Goal: Information Seeking & Learning: Learn about a topic

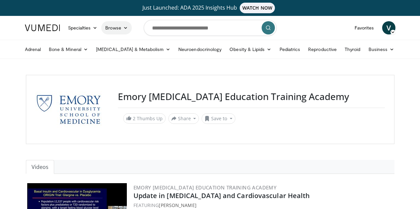
click at [123, 27] on icon at bounding box center [125, 28] width 5 height 5
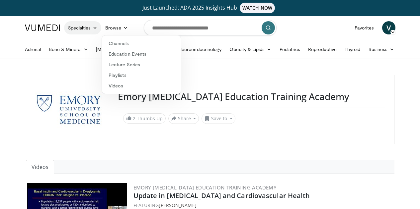
click at [75, 28] on link "Specialties" at bounding box center [82, 27] width 37 height 13
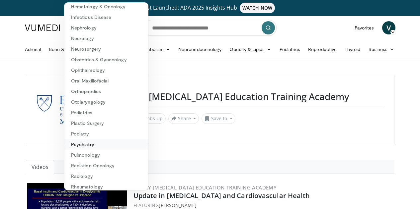
scroll to position [115, 0]
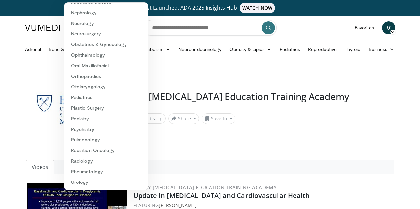
drag, startPoint x: 221, startPoint y: 165, endPoint x: 256, endPoint y: 131, distance: 49.1
click at [221, 165] on ul "Videos" at bounding box center [210, 167] width 368 height 14
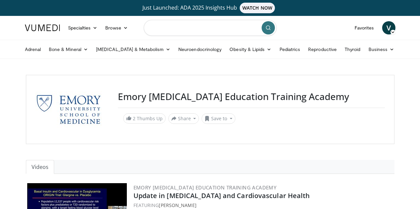
click at [211, 28] on input "Search topics, interventions" at bounding box center [210, 28] width 133 height 16
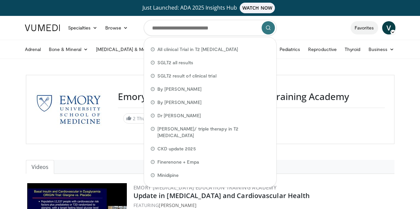
click at [378, 30] on link "Favorites" at bounding box center [364, 27] width 28 height 13
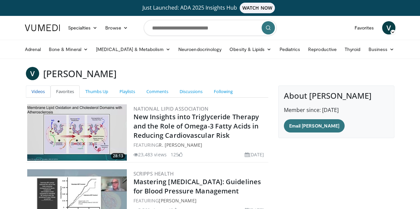
click at [26, 94] on link "Videos" at bounding box center [38, 92] width 25 height 12
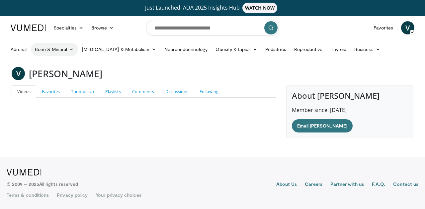
click at [65, 49] on link "Bone & Mineral" at bounding box center [54, 49] width 47 height 13
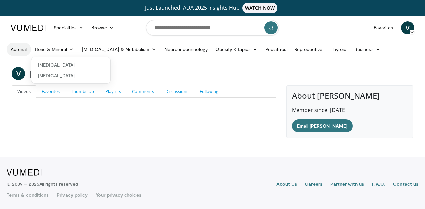
click at [21, 50] on link "Adrenal" at bounding box center [19, 49] width 24 height 13
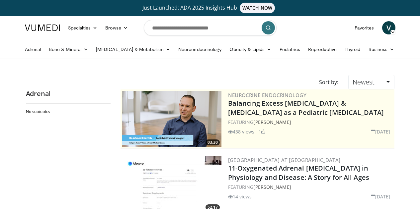
click at [32, 27] on img at bounding box center [42, 28] width 35 height 7
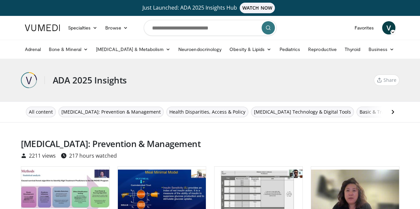
click at [191, 9] on link "Just Launched: ADA 2025 Insights Hub WATCH NOW" at bounding box center [210, 8] width 368 height 11
click at [106, 111] on span "[MEDICAL_DATA]: Prevention & Management" at bounding box center [110, 111] width 99 height 7
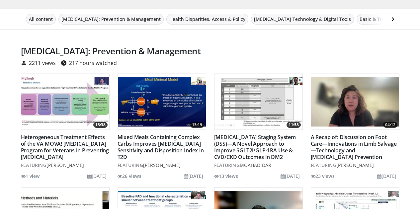
scroll to position [100, 0]
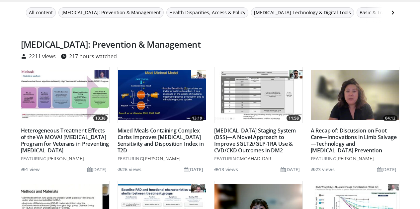
click at [67, 98] on img at bounding box center [65, 95] width 88 height 50
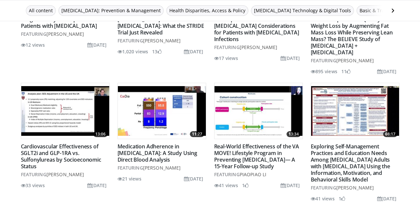
scroll to position [332, 0]
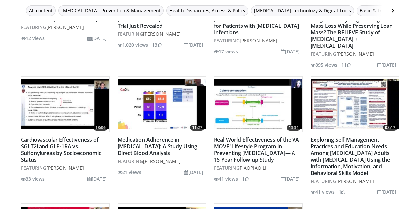
click at [66, 98] on img at bounding box center [65, 105] width 88 height 50
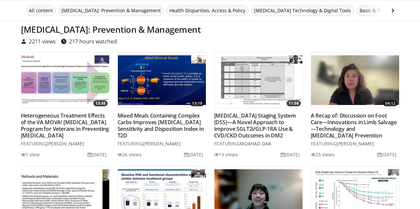
scroll to position [0, 0]
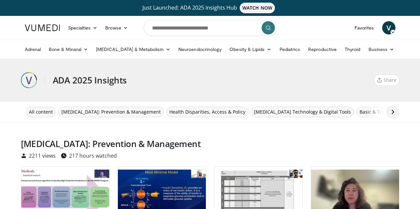
click at [396, 110] on icon at bounding box center [392, 112] width 7 height 7
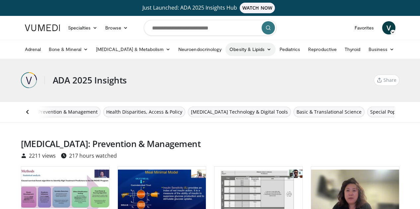
click at [225, 50] on link "Obesity & Lipids" at bounding box center [250, 49] width 50 height 13
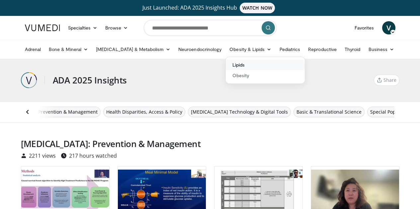
click at [226, 64] on link "Lipids" at bounding box center [265, 65] width 79 height 11
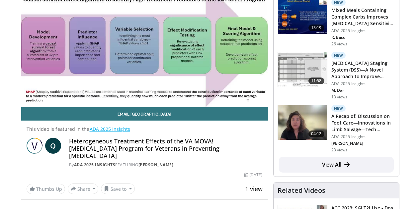
scroll to position [100, 0]
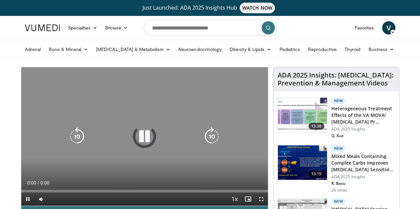
scroll to position [33, 0]
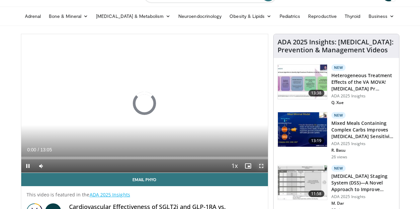
click at [268, 173] on span "Video Player" at bounding box center [260, 166] width 13 height 13
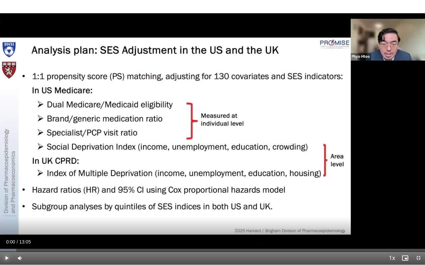
click at [8, 209] on span "Video Player" at bounding box center [6, 258] width 13 height 13
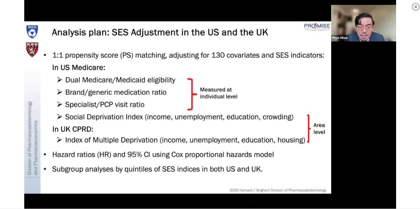
scroll to position [199, 0]
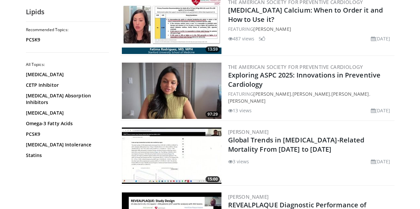
scroll to position [100, 0]
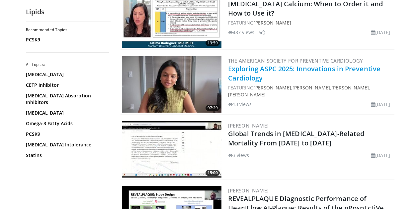
click at [316, 69] on link "Exploring ASPC 2025: Innovations in Preventive Cardiology" at bounding box center [304, 73] width 153 height 18
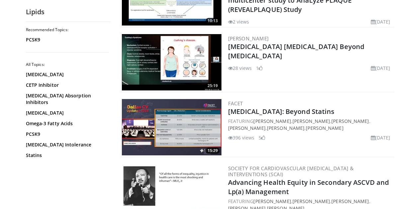
scroll to position [332, 0]
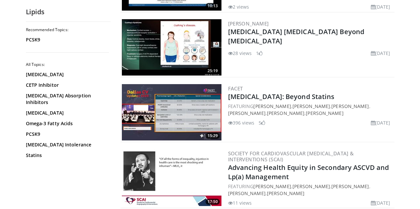
click at [168, 102] on img at bounding box center [172, 112] width 100 height 56
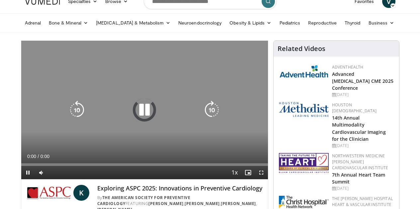
scroll to position [33, 0]
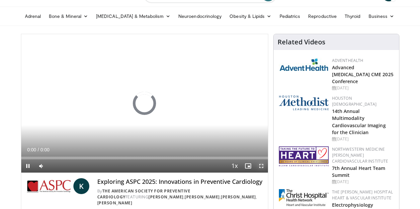
click at [265, 173] on span "Video Player" at bounding box center [260, 166] width 13 height 13
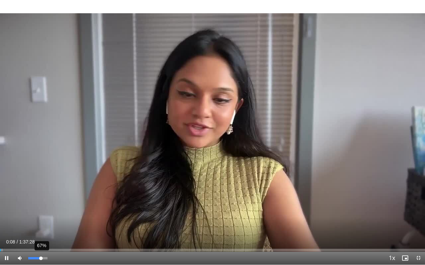
click at [41, 209] on div "67%" at bounding box center [37, 258] width 23 height 13
click at [44, 209] on div "88%" at bounding box center [37, 258] width 23 height 13
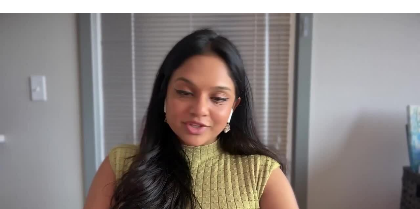
scroll to position [66, 0]
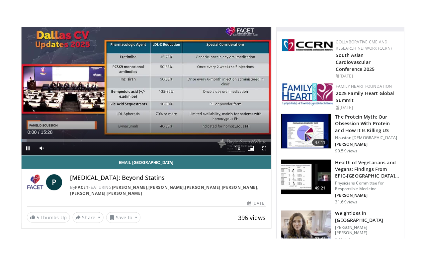
scroll to position [52, 0]
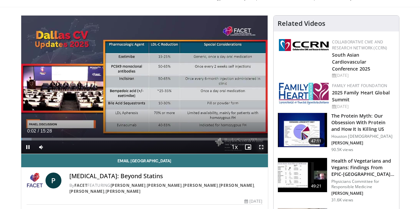
click at [266, 154] on span "Video Player" at bounding box center [260, 147] width 13 height 13
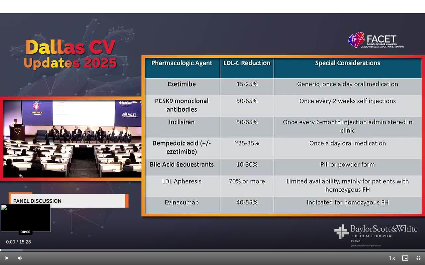
click at [0, 209] on div "Loaded : 5.34% 00:07 00:00" at bounding box center [212, 249] width 425 height 6
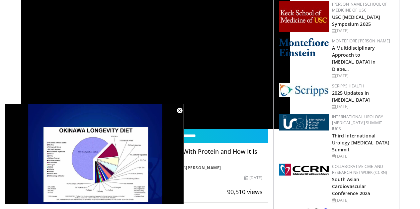
scroll to position [33, 0]
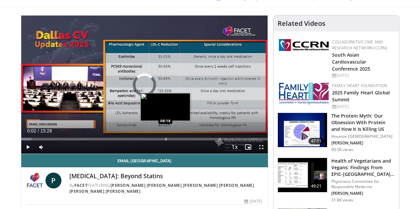
click at [149, 141] on div "Loaded : 4.27% 08:18 08:18" at bounding box center [144, 139] width 247 height 3
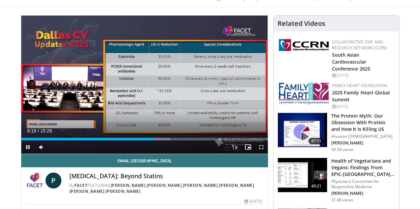
click at [164, 153] on div "Current Time 8:19 / Duration 15:28 Pause Skip Backward Skip Forward Mute Loaded…" at bounding box center [144, 147] width 247 height 13
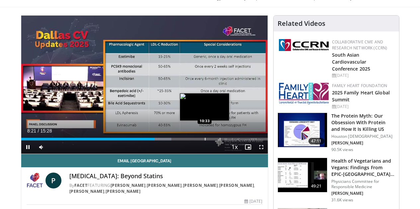
click at [188, 141] on div "Loaded : 60.92% 08:21 10:33" at bounding box center [144, 139] width 247 height 3
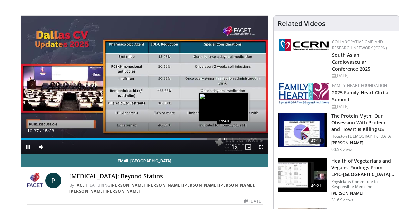
click at [224, 141] on div "Progress Bar" at bounding box center [224, 139] width 1 height 3
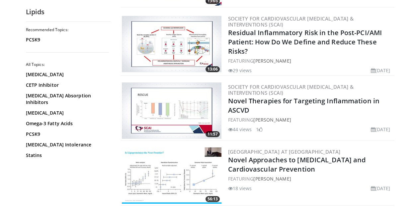
scroll to position [630, 0]
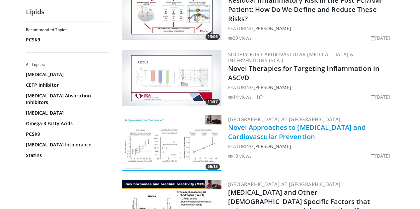
click at [320, 125] on link "Novel Approaches to [MEDICAL_DATA] and Cardiovascular Prevention" at bounding box center [297, 132] width 138 height 18
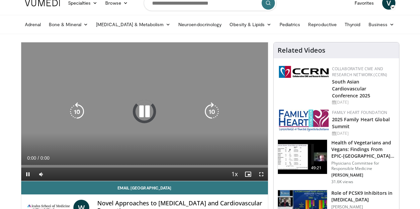
scroll to position [33, 0]
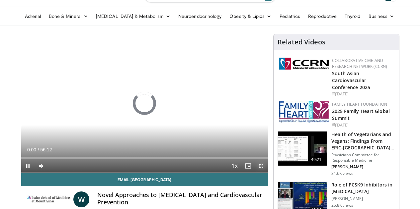
click at [266, 173] on span "Video Player" at bounding box center [260, 166] width 13 height 13
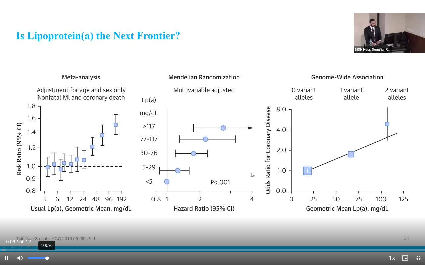
click at [47, 209] on div "100%" at bounding box center [37, 258] width 19 height 2
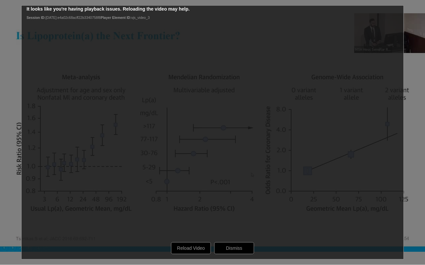
click at [419, 209] on video-js "**********" at bounding box center [212, 132] width 425 height 265
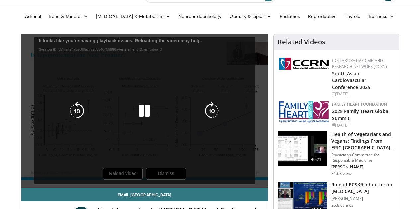
click at [135, 118] on icon "Video Player" at bounding box center [144, 111] width 19 height 19
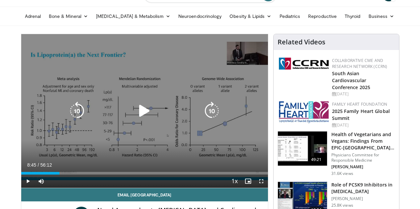
click at [138, 118] on icon "Video Player" at bounding box center [144, 111] width 19 height 19
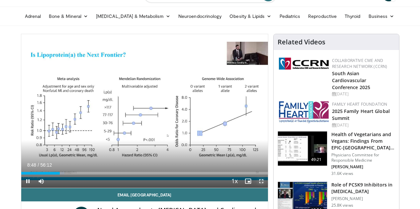
click at [267, 188] on span "Video Player" at bounding box center [260, 181] width 13 height 13
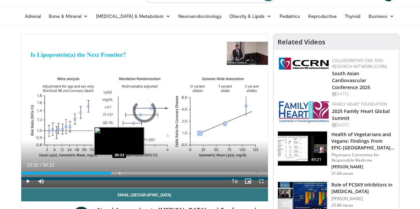
click at [103, 175] on div "Loaded : 29.06% 20:32 20:32" at bounding box center [144, 173] width 247 height 3
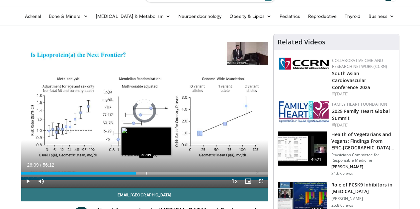
click at [129, 175] on div "Loaded : 37.96% 20:34 26:09" at bounding box center [144, 173] width 247 height 3
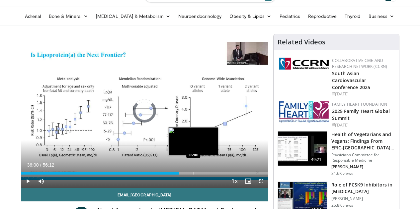
click at [177, 175] on div "Loaded : 48.54% 36:00 36:00" at bounding box center [144, 173] width 247 height 3
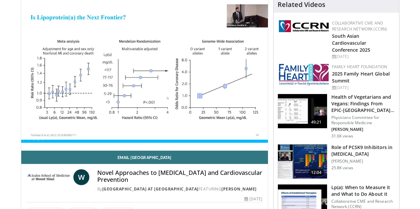
scroll to position [100, 0]
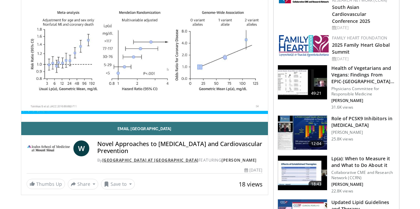
click at [173, 163] on link "Icahn School of Medicine at Mount Sinai" at bounding box center [150, 161] width 96 height 6
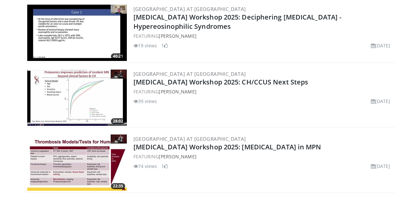
scroll to position [759, 0]
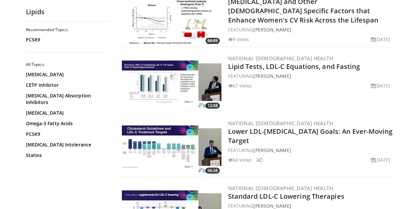
scroll to position [829, 0]
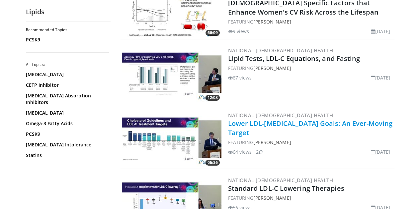
click at [264, 119] on link "Lower LDL-Cholesterol Goals: An Ever-Moving Target" at bounding box center [310, 128] width 165 height 18
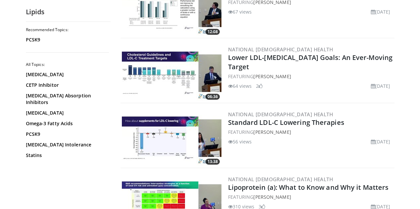
scroll to position [896, 0]
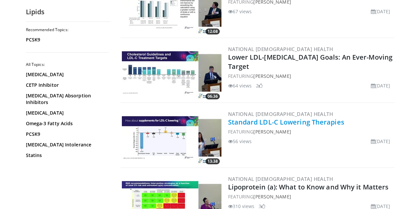
click at [329, 118] on link "Standard LDL-C Lowering Therapies" at bounding box center [286, 122] width 116 height 9
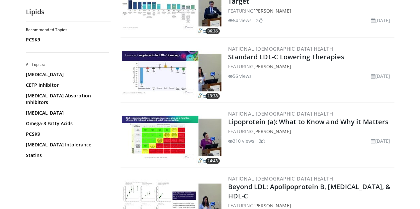
scroll to position [962, 0]
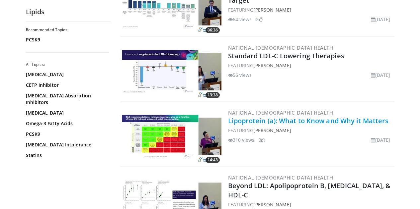
click at [256, 116] on link "Lipoprotein (a): What to Know and Why it Matters" at bounding box center [308, 120] width 161 height 9
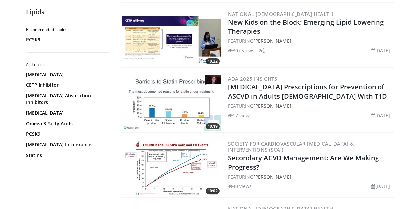
scroll to position [1194, 0]
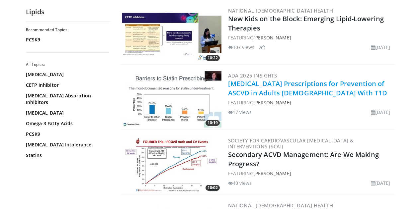
click at [278, 87] on link "Statin Prescriptions for Prevention of ASCVD in Adults 40-75 Years Old With T1D" at bounding box center [307, 88] width 159 height 18
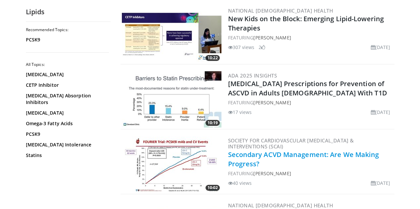
click at [294, 150] on link "Secondary ACVD Management: Are We Making Progress?" at bounding box center [303, 159] width 151 height 18
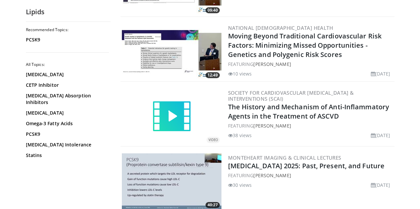
scroll to position [1493, 0]
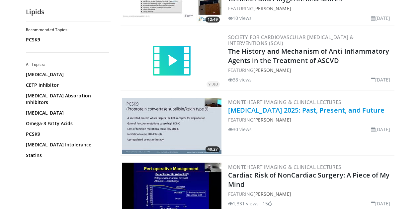
click at [343, 106] on link "Dyslipidemia 2025: Past, Present, and Future" at bounding box center [306, 110] width 157 height 9
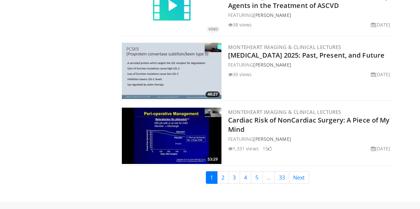
scroll to position [1556, 0]
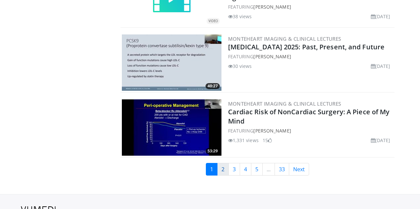
click at [226, 166] on link "2" at bounding box center [223, 169] width 12 height 13
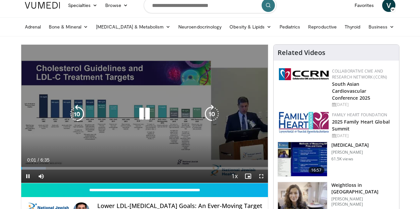
scroll to position [66, 0]
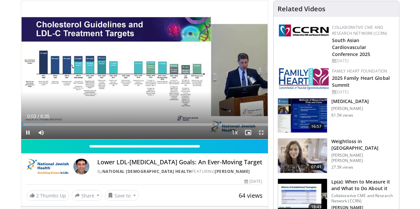
click at [268, 139] on span "Video Player" at bounding box center [260, 132] width 13 height 13
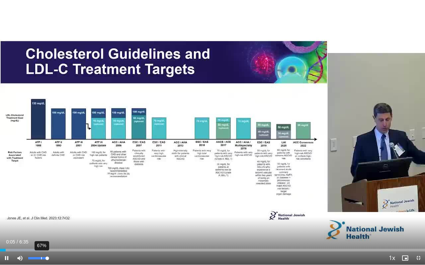
click at [41, 209] on div "67%" at bounding box center [37, 258] width 19 height 2
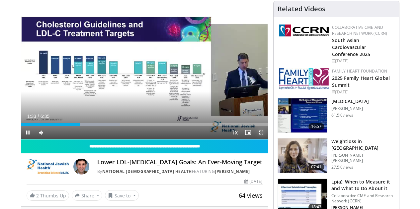
click at [267, 139] on span "Video Player" at bounding box center [260, 132] width 13 height 13
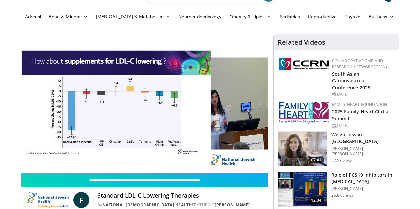
scroll to position [33, 0]
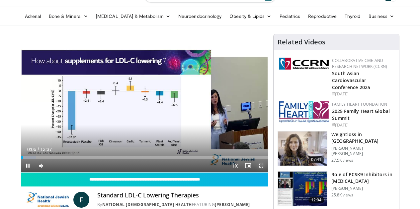
click at [264, 173] on span "Video Player" at bounding box center [260, 165] width 13 height 13
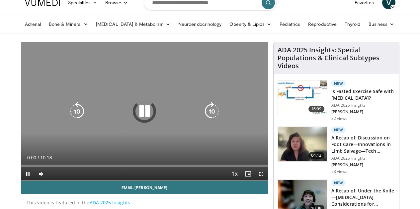
scroll to position [33, 0]
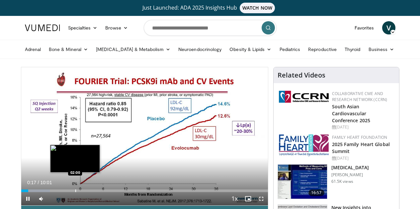
click at [75, 192] on div "Progress Bar" at bounding box center [75, 191] width 1 height 3
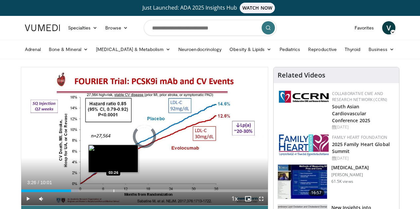
click at [97, 192] on div "Loaded : 23.24% 03:26 03:26" at bounding box center [144, 191] width 247 height 3
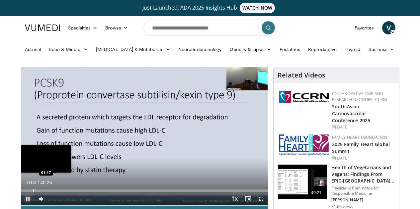
click at [21, 205] on span "Video Player" at bounding box center [27, 198] width 13 height 13
click at [34, 192] on div "Progress Bar" at bounding box center [34, 191] width 1 height 3
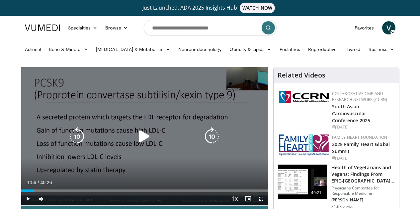
click at [144, 146] on icon "Video Player" at bounding box center [144, 136] width 19 height 19
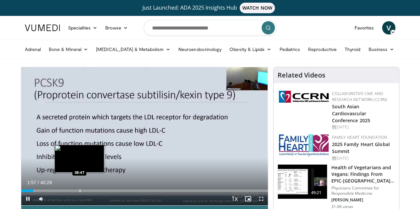
click at [63, 192] on div "Loaded : 6.17% 01:57 08:47" at bounding box center [144, 191] width 247 height 3
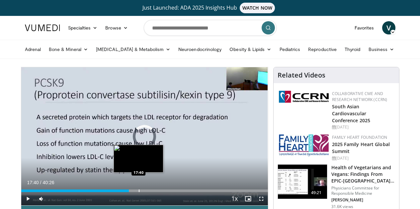
click at [122, 192] on div "Loaded : 0.00% 17:40 17:40" at bounding box center [144, 191] width 247 height 3
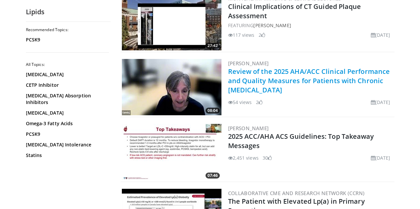
scroll to position [265, 0]
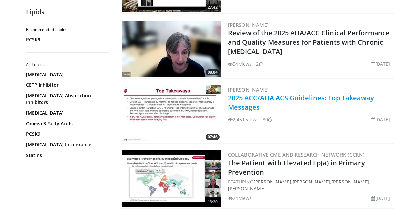
click at [249, 97] on link "2025 ACC/AHA ACS Guidelines: Top Takeaway Messages" at bounding box center [301, 103] width 146 height 18
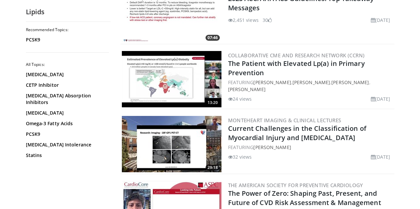
scroll to position [431, 0]
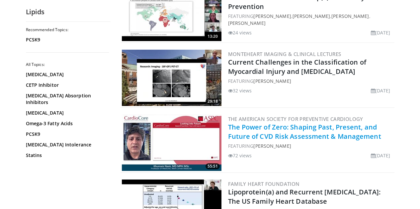
click at [279, 135] on link "The Power of Zero: Shaping Past, Present, and Future of CVD Risk Assessment & M…" at bounding box center [304, 132] width 153 height 18
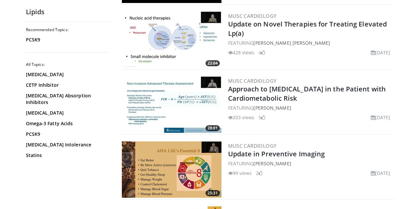
scroll to position [763, 0]
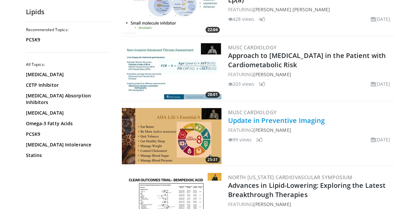
click at [305, 123] on link "Update in Preventive Imaging" at bounding box center [276, 120] width 97 height 9
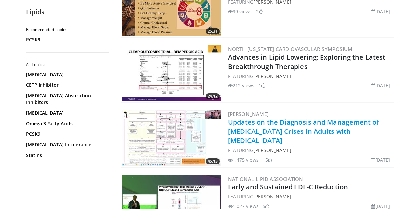
scroll to position [896, 0]
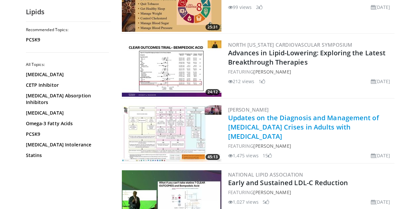
click at [337, 129] on link "Updates on the Diagnosis and Management of Hyperglycemic Crises in Adults with …" at bounding box center [303, 127] width 151 height 28
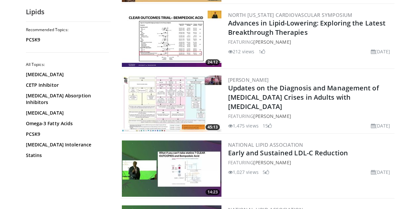
scroll to position [962, 0]
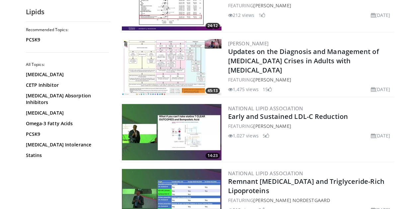
click at [201, 129] on img at bounding box center [172, 132] width 100 height 56
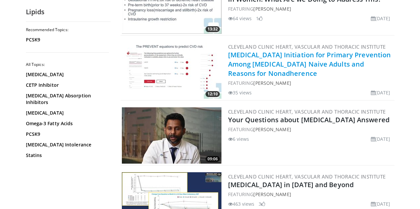
scroll to position [1360, 0]
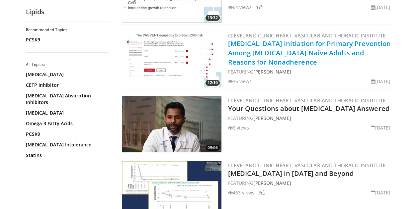
click at [286, 45] on link "Statin Initiation for Primary Prevention Among Statin Naive Adults and Reasons …" at bounding box center [309, 53] width 163 height 28
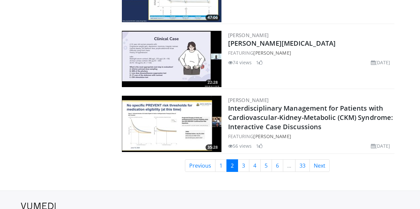
scroll to position [1590, 0]
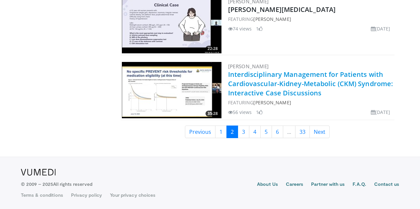
click at [293, 80] on link "Interdisciplinary Management for Patients with Cardiovascular-Kidney-Metabolic …" at bounding box center [310, 84] width 165 height 28
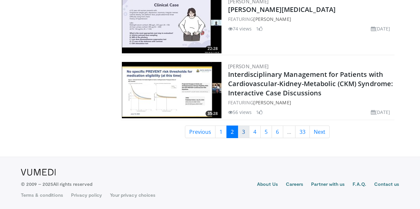
click at [245, 132] on link "3" at bounding box center [244, 132] width 12 height 13
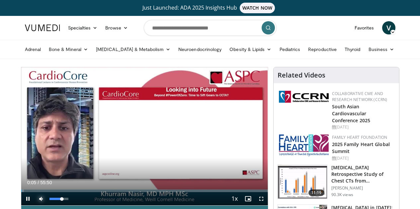
click at [35, 205] on span "Video Player" at bounding box center [41, 198] width 13 height 13
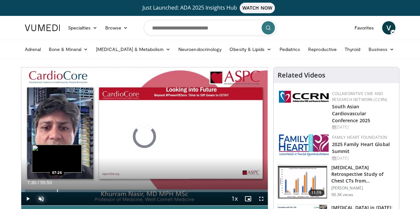
click at [57, 192] on div "Progress Bar" at bounding box center [57, 191] width 1 height 3
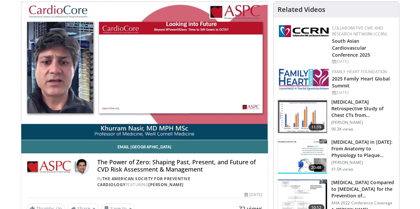
scroll to position [66, 0]
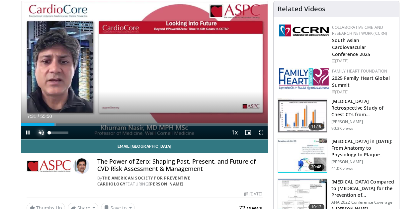
click at [35, 139] on span "Video Player" at bounding box center [41, 132] width 13 height 13
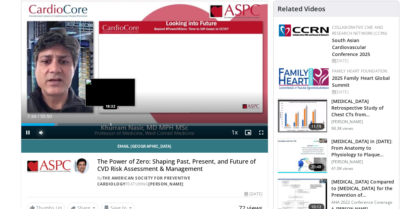
click at [94, 126] on div "Loaded : 14.93% 07:34 18:32" at bounding box center [144, 123] width 247 height 6
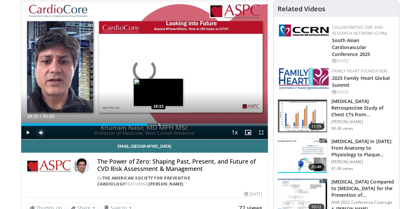
click at [159, 126] on div "Progress Bar" at bounding box center [159, 124] width 1 height 3
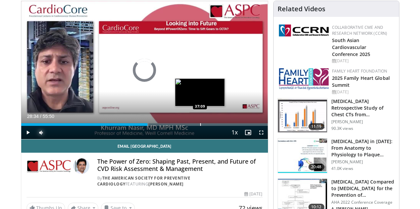
click at [200, 126] on div "Progress Bar" at bounding box center [200, 124] width 1 height 3
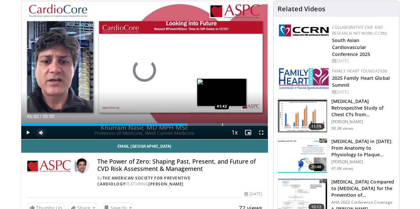
click at [205, 126] on div "Loaded : 67.46% 41:42 41:42" at bounding box center [144, 124] width 247 height 3
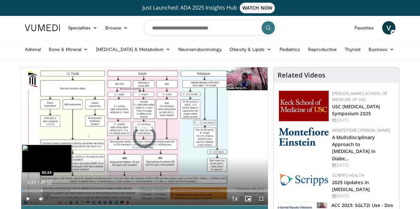
click at [41, 192] on div "Progress Bar" at bounding box center [41, 191] width 1 height 3
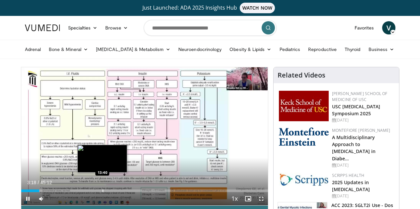
click at [103, 192] on div "Progress Bar" at bounding box center [103, 191] width 1 height 3
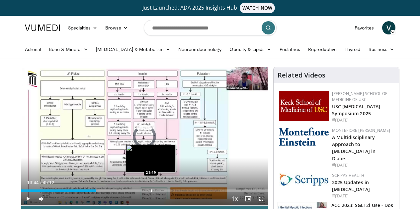
click at [134, 192] on div "Loaded : 31.33% 13:44 21:49" at bounding box center [144, 191] width 247 height 3
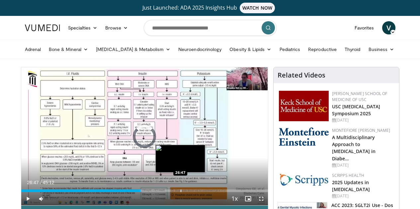
click at [180, 192] on div "Progress Bar" at bounding box center [180, 191] width 1 height 3
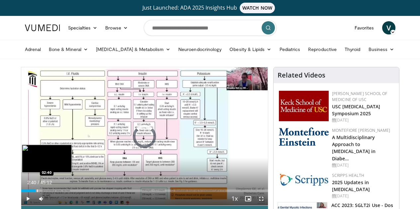
click at [21, 192] on div "02:40" at bounding box center [28, 191] width 15 height 3
click at [25, 193] on div "Progress Bar" at bounding box center [25, 191] width 1 height 3
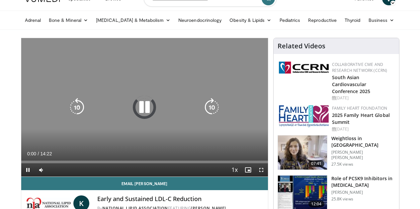
scroll to position [33, 0]
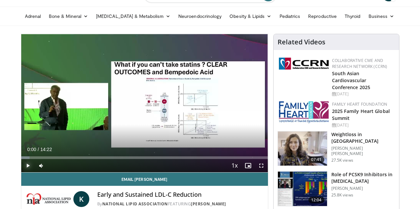
click at [21, 173] on span "Video Player" at bounding box center [27, 165] width 13 height 13
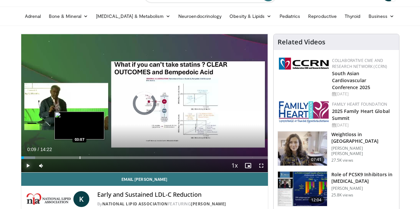
click at [63, 159] on div "Loaded : 5.78% 00:09 03:07" at bounding box center [144, 158] width 247 height 3
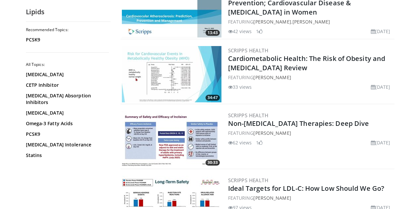
scroll to position [664, 0]
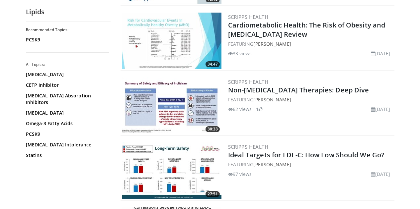
click at [172, 101] on img at bounding box center [172, 106] width 100 height 56
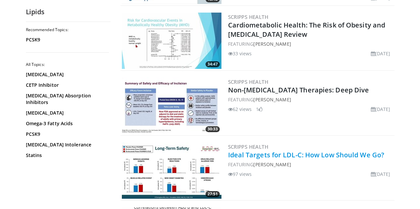
click at [359, 157] on link "Ideal Targets for LDL-C: How Low Should We Go?" at bounding box center [306, 155] width 156 height 9
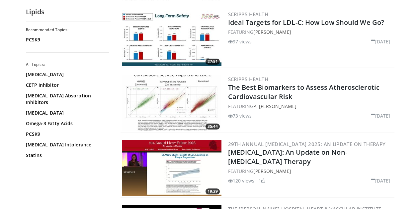
scroll to position [863, 0]
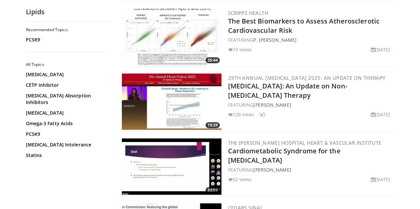
click at [149, 93] on img at bounding box center [172, 102] width 100 height 56
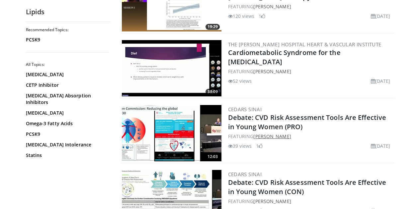
scroll to position [995, 0]
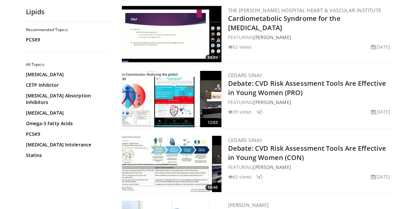
click at [165, 82] on img at bounding box center [172, 99] width 100 height 56
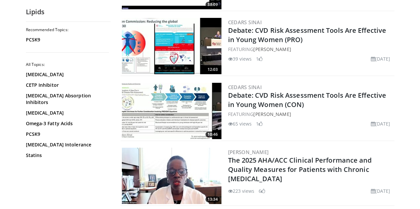
scroll to position [1062, 0]
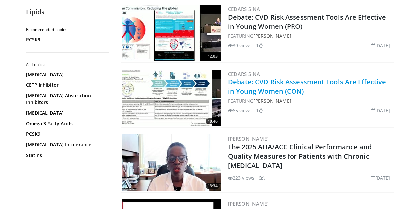
click at [303, 84] on link "Debate: CVD Risk Assessment Tools Are Effective in Young Women (CON)" at bounding box center [307, 87] width 158 height 18
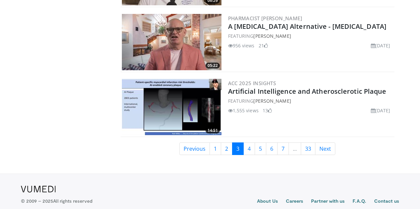
scroll to position [1590, 0]
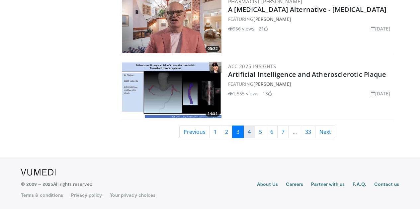
click at [254, 134] on link "4" at bounding box center [249, 132] width 12 height 13
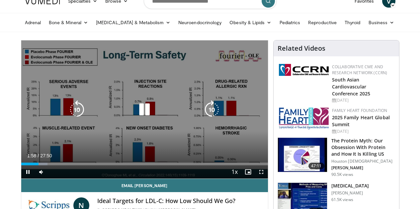
scroll to position [66, 0]
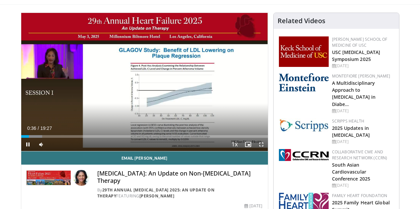
scroll to position [66, 0]
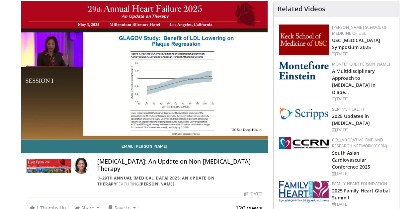
click at [173, 183] on link "29th Annual [MEDICAL_DATA] 2025: An Update on Therapy" at bounding box center [155, 182] width 117 height 12
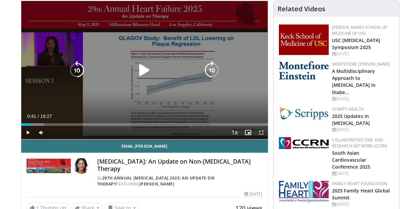
click at [233, 104] on div "10 seconds Tap to unmute" at bounding box center [144, 70] width 247 height 138
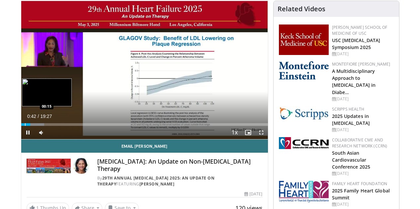
click at [21, 126] on div "00:43" at bounding box center [25, 124] width 9 height 3
click at [21, 126] on div "Loaded : 9.34% 00:04 00:05" at bounding box center [144, 124] width 247 height 3
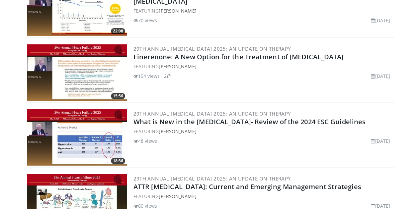
scroll to position [299, 0]
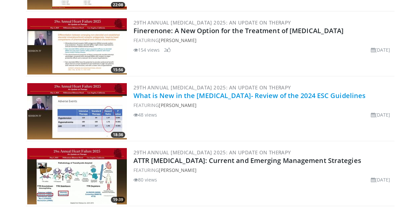
click at [167, 94] on link "What is New in the [MEDICAL_DATA]- Review of the 2024 ESC Guidelines" at bounding box center [249, 95] width 232 height 9
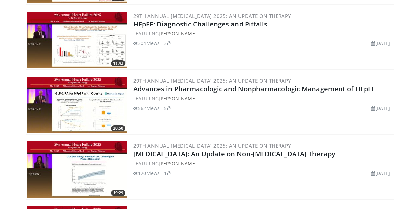
scroll to position [1062, 0]
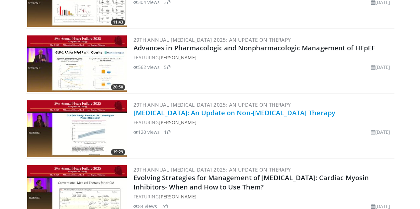
click at [269, 113] on link "[MEDICAL_DATA]: An Update on Non-[MEDICAL_DATA] Therapy" at bounding box center [234, 112] width 202 height 9
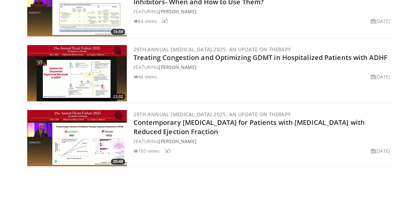
scroll to position [1184, 0]
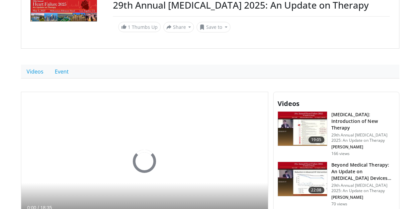
scroll to position [100, 0]
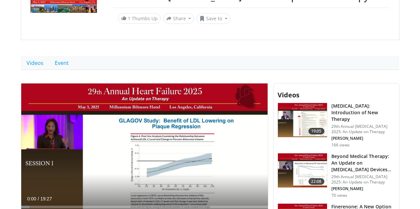
scroll to position [133, 0]
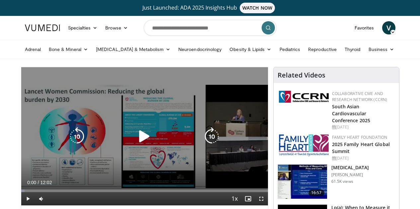
click at [164, 141] on div "Video Player" at bounding box center [144, 136] width 148 height 13
click at [135, 142] on icon "Video Player" at bounding box center [144, 136] width 19 height 19
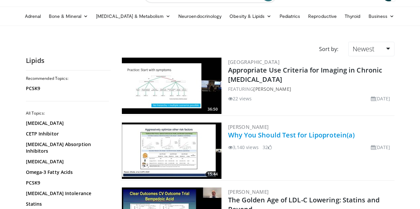
scroll to position [100, 0]
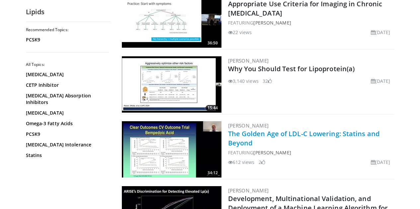
click at [325, 133] on link "The Golden Age of LDL-C Lowering: Statins and Beyond" at bounding box center [304, 138] width 152 height 18
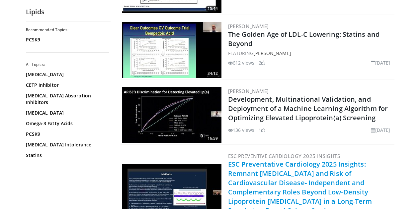
scroll to position [232, 0]
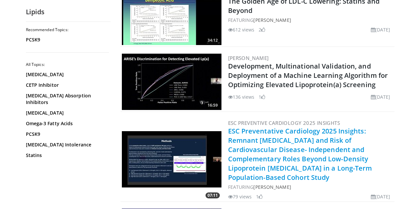
click at [280, 145] on link "ESC Preventative Cardiology 2025 Insights: Remnant [MEDICAL_DATA] and Risk of C…" at bounding box center [300, 154] width 144 height 55
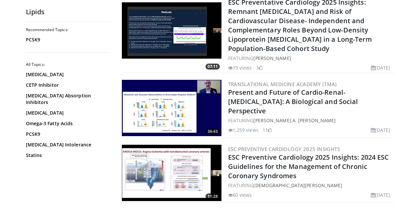
scroll to position [398, 0]
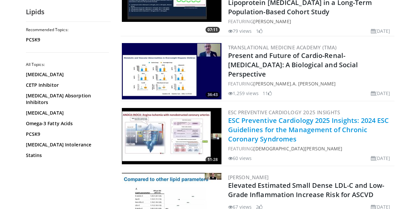
click at [283, 116] on link "ESC Preventive Cardiology 2025 Insights: 2024 ESC Guidelines for the Management…" at bounding box center [308, 130] width 161 height 28
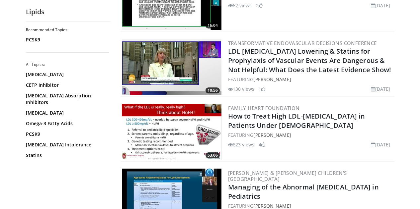
scroll to position [763, 0]
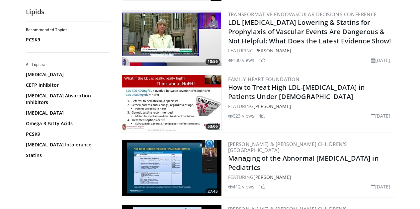
click at [148, 86] on img at bounding box center [172, 103] width 100 height 56
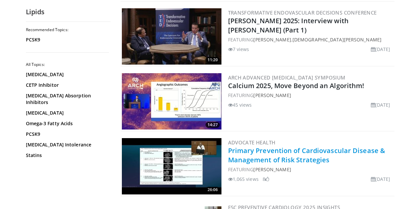
scroll to position [1062, 0]
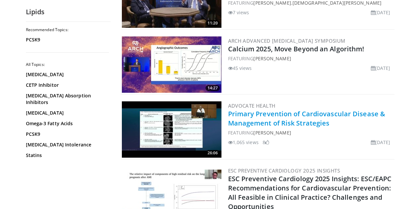
click at [232, 109] on link "Primary Prevention of Cardiovascular Disease & Management of Risk Strategies" at bounding box center [306, 118] width 157 height 18
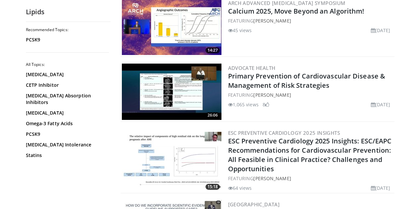
scroll to position [1161, 0]
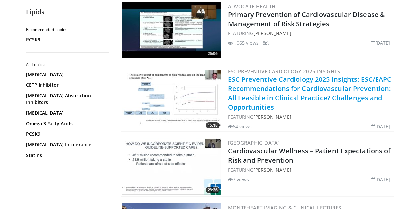
click at [285, 77] on link "ESC Preventive Cardiology 2025 Insights: ESC/EAPC Recommendations for Cardiovas…" at bounding box center [310, 93] width 164 height 37
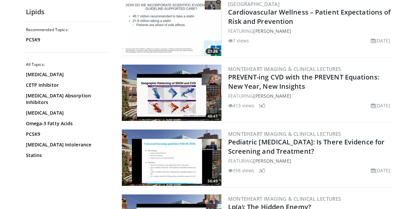
scroll to position [1294, 0]
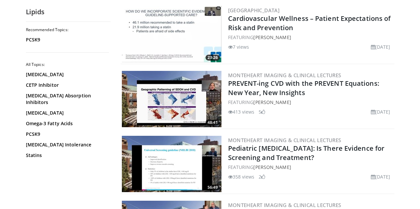
click at [161, 86] on img at bounding box center [172, 99] width 100 height 56
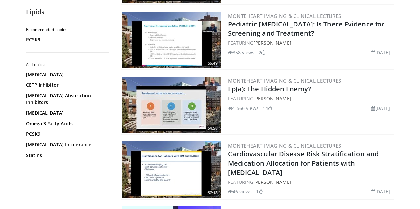
scroll to position [1427, 0]
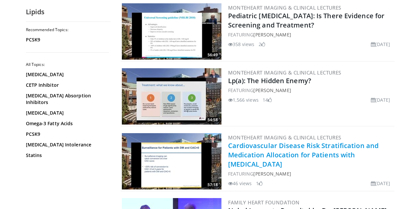
click at [297, 141] on link "Cardiovascular Disease Risk Stratification and Medication Allocation for Patien…" at bounding box center [303, 155] width 151 height 28
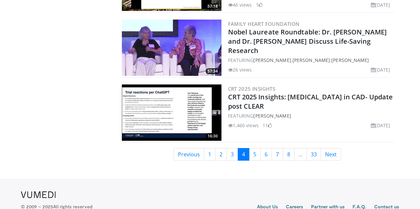
scroll to position [1612, 0]
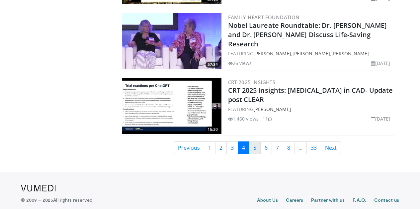
click at [258, 142] on link "5" at bounding box center [255, 148] width 12 height 13
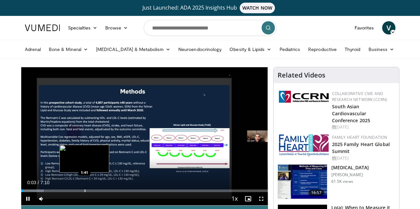
click at [68, 192] on div "Loaded : 9.25% 0:03 1:41" at bounding box center [144, 189] width 247 height 6
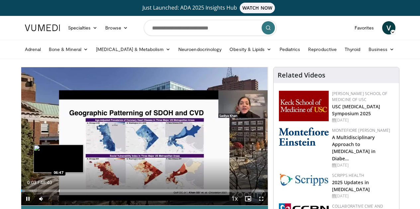
click at [42, 192] on div "Loaded : 1.37% 00:03 06:47" at bounding box center [144, 191] width 247 height 3
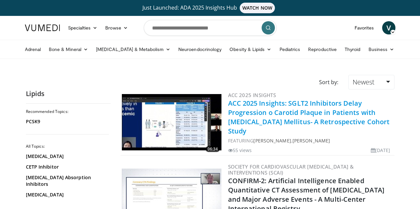
click at [295, 109] on link "ACC 2025 Insights: SGLT2 Inhibitors Delay Progression o Carotid Plaque in Patie…" at bounding box center [309, 117] width 162 height 37
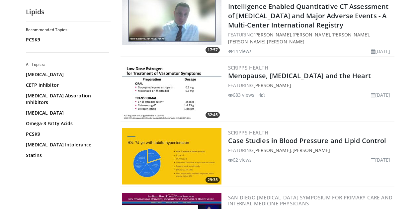
scroll to position [265, 0]
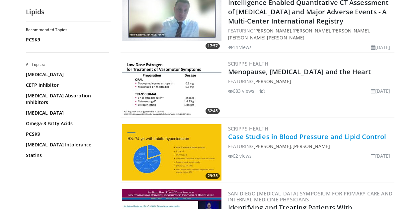
click at [362, 132] on link "Case Studies in Blood Pressure and Lipid Control" at bounding box center [307, 136] width 158 height 9
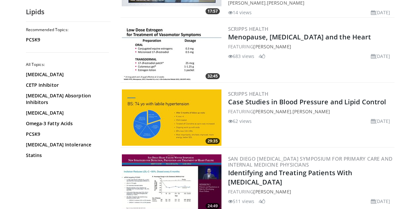
scroll to position [332, 0]
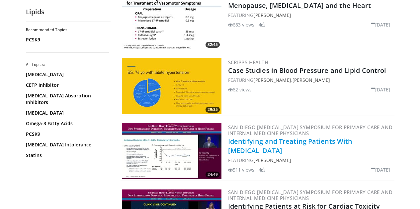
click at [352, 137] on link "Identifying and Treating Patients With [MEDICAL_DATA]" at bounding box center [290, 146] width 124 height 18
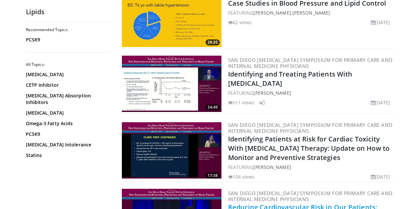
scroll to position [431, 0]
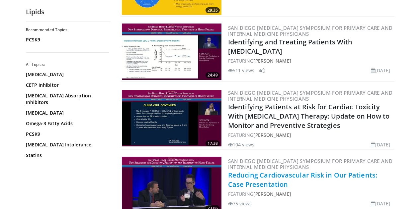
click at [252, 171] on link "Reducing Cardiovascular Risk in Our Patients: Case Presentation" at bounding box center [302, 180] width 149 height 18
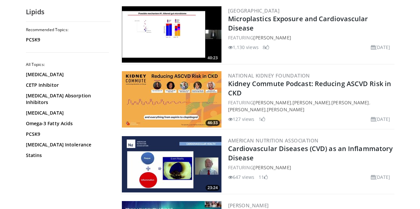
scroll to position [1194, 0]
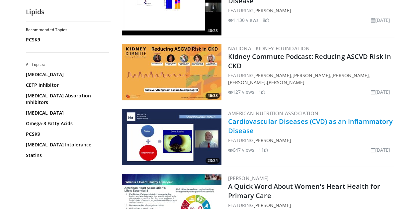
click at [267, 117] on link "Cardiovascular Diseases (CVD) as an Inflammatory Disease" at bounding box center [310, 126] width 165 height 18
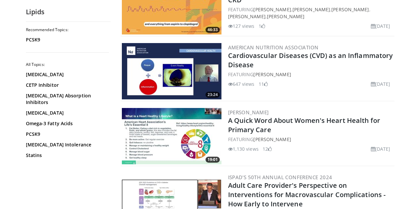
scroll to position [1261, 0]
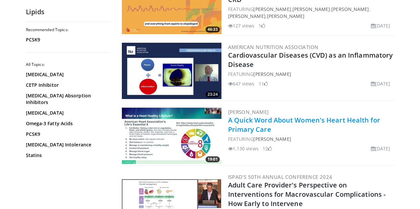
click at [314, 116] on link "A Quick Word About Women's Heart Health for Primary Care" at bounding box center [304, 125] width 152 height 18
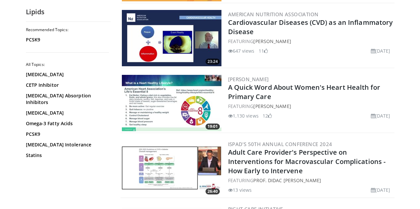
scroll to position [1327, 0]
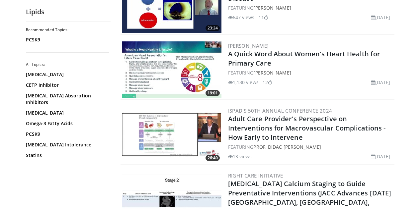
click at [157, 107] on img at bounding box center [172, 135] width 100 height 56
click at [247, 114] on h2 "Adult Care Provider's Perspective on Interventions for Macrovascular Complicati…" at bounding box center [310, 128] width 165 height 28
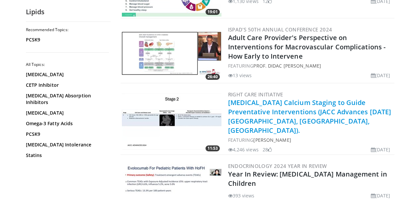
scroll to position [1360, 0]
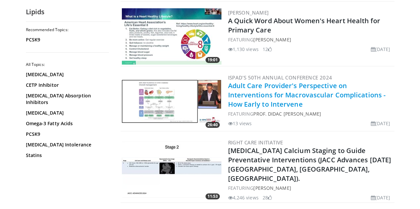
click at [329, 81] on link "Adult Care Provider's Perspective on Interventions for Macrovascular Complicati…" at bounding box center [307, 95] width 158 height 28
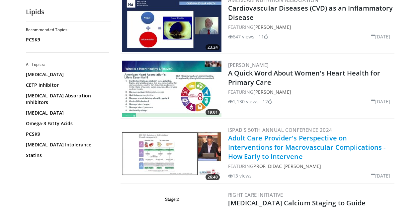
scroll to position [1374, 0]
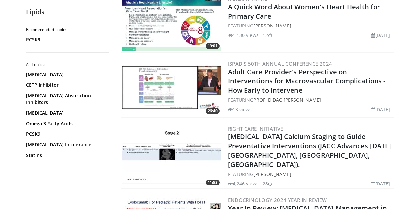
click at [156, 59] on img at bounding box center [172, 87] width 100 height 56
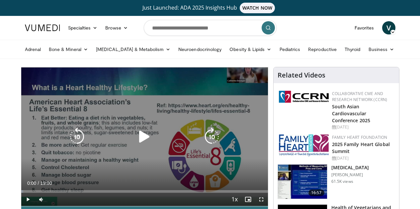
click at [168, 142] on div "Video Player" at bounding box center [144, 136] width 148 height 13
drag, startPoint x: 116, startPoint y: 145, endPoint x: 140, endPoint y: 140, distance: 24.5
click at [132, 142] on div "Video Player" at bounding box center [144, 136] width 148 height 13
click at [140, 139] on icon "Video Player" at bounding box center [144, 137] width 19 height 19
